Goal: Obtain resource: Download file/media

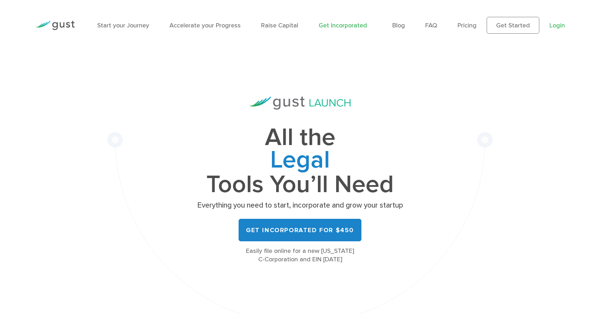
click at [560, 25] on link "Login" at bounding box center [557, 25] width 15 height 7
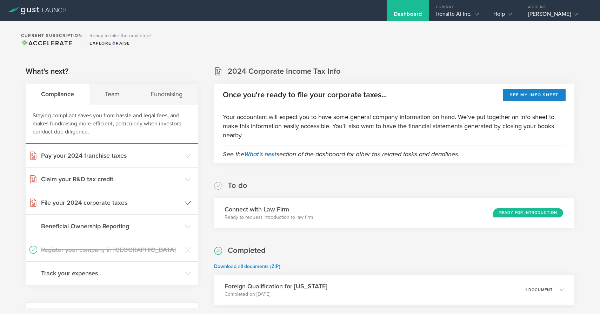
click at [147, 205] on h3 "File your 2024 corporate taxes" at bounding box center [111, 202] width 140 height 9
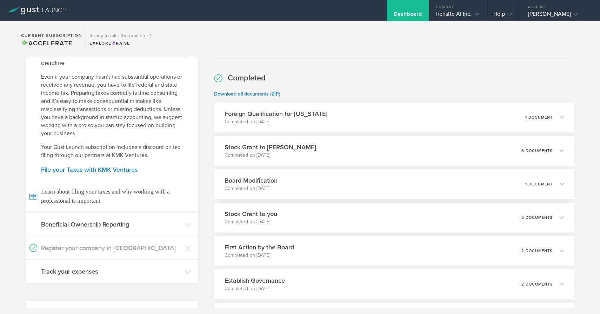
scroll to position [173, 0]
click at [374, 116] on div "Foreign Qualification for [US_STATE] Completed on [DATE] 1 document" at bounding box center [394, 116] width 368 height 31
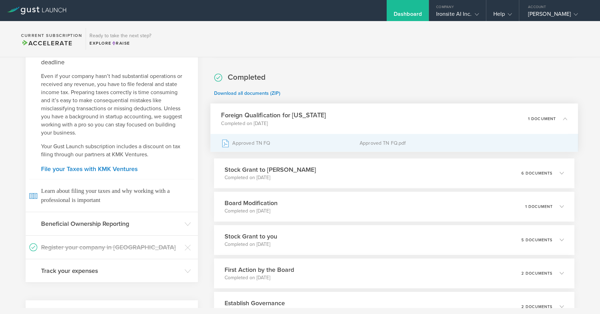
click at [258, 145] on div "Approved TN FQ" at bounding box center [290, 143] width 139 height 18
